Goal: Information Seeking & Learning: Learn about a topic

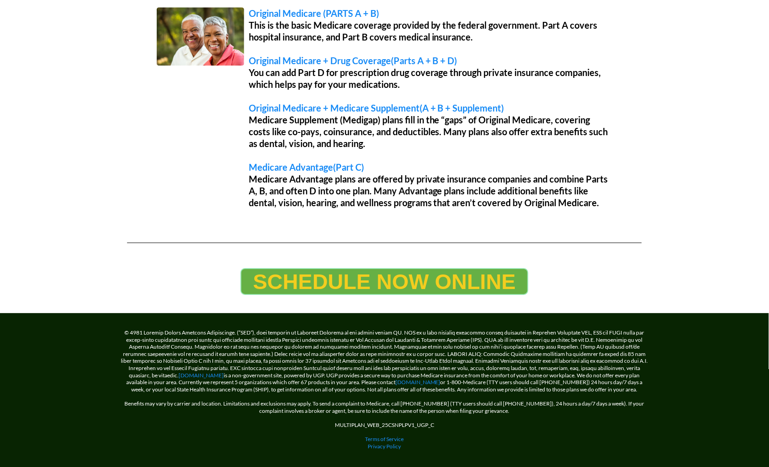
scroll to position [671, 0]
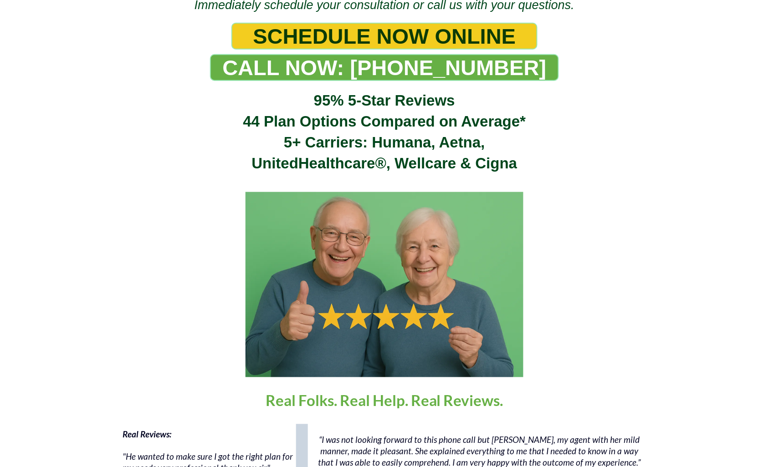
scroll to position [429, 0]
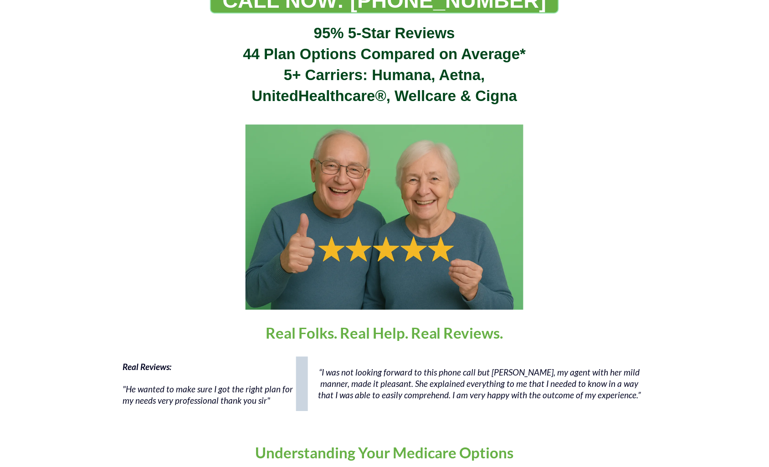
scroll to position [231, 0]
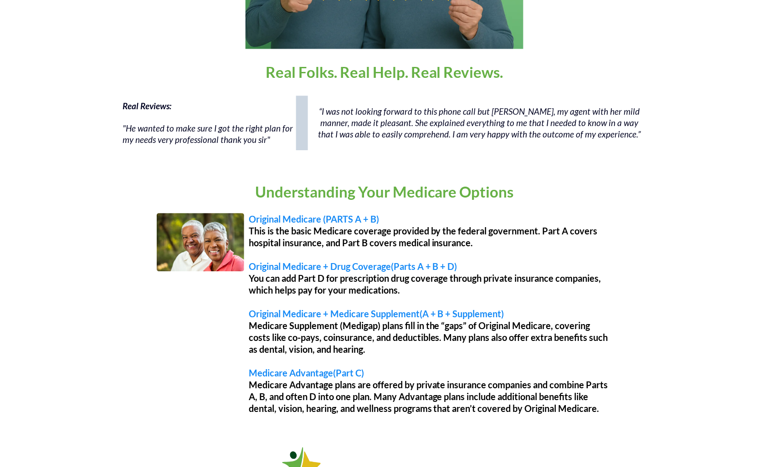
scroll to position [479, 0]
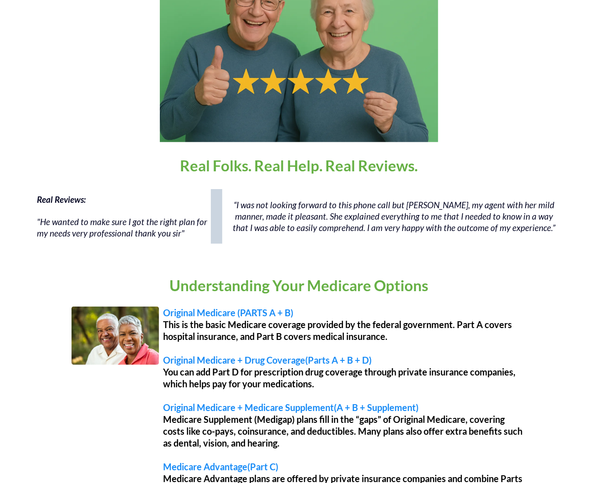
scroll to position [402, 0]
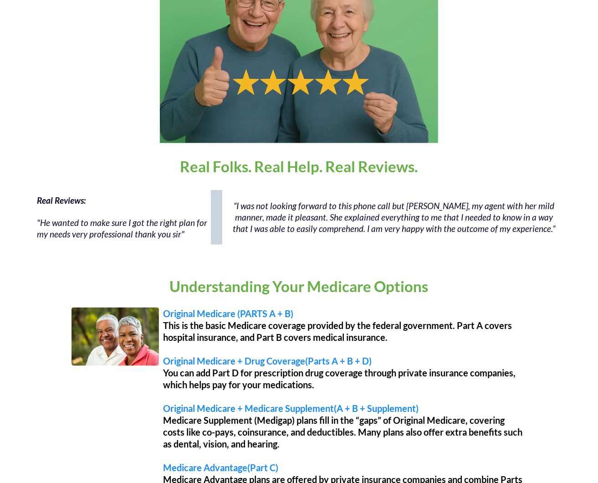
click at [539, 97] on picture at bounding box center [298, 50] width 505 height 185
